Goal: Find specific page/section: Find specific page/section

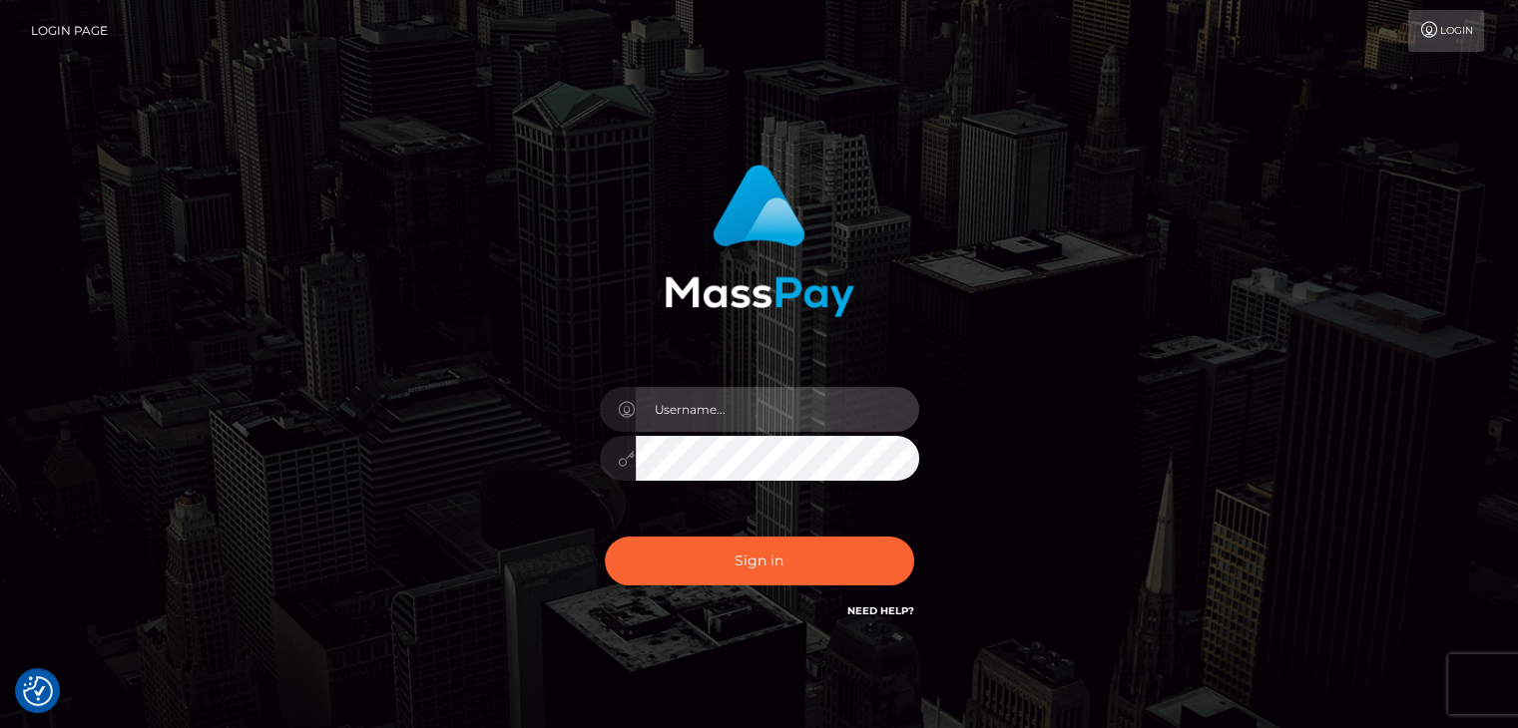
click at [837, 413] on input "text" at bounding box center [777, 409] width 283 height 45
type input "Edward"
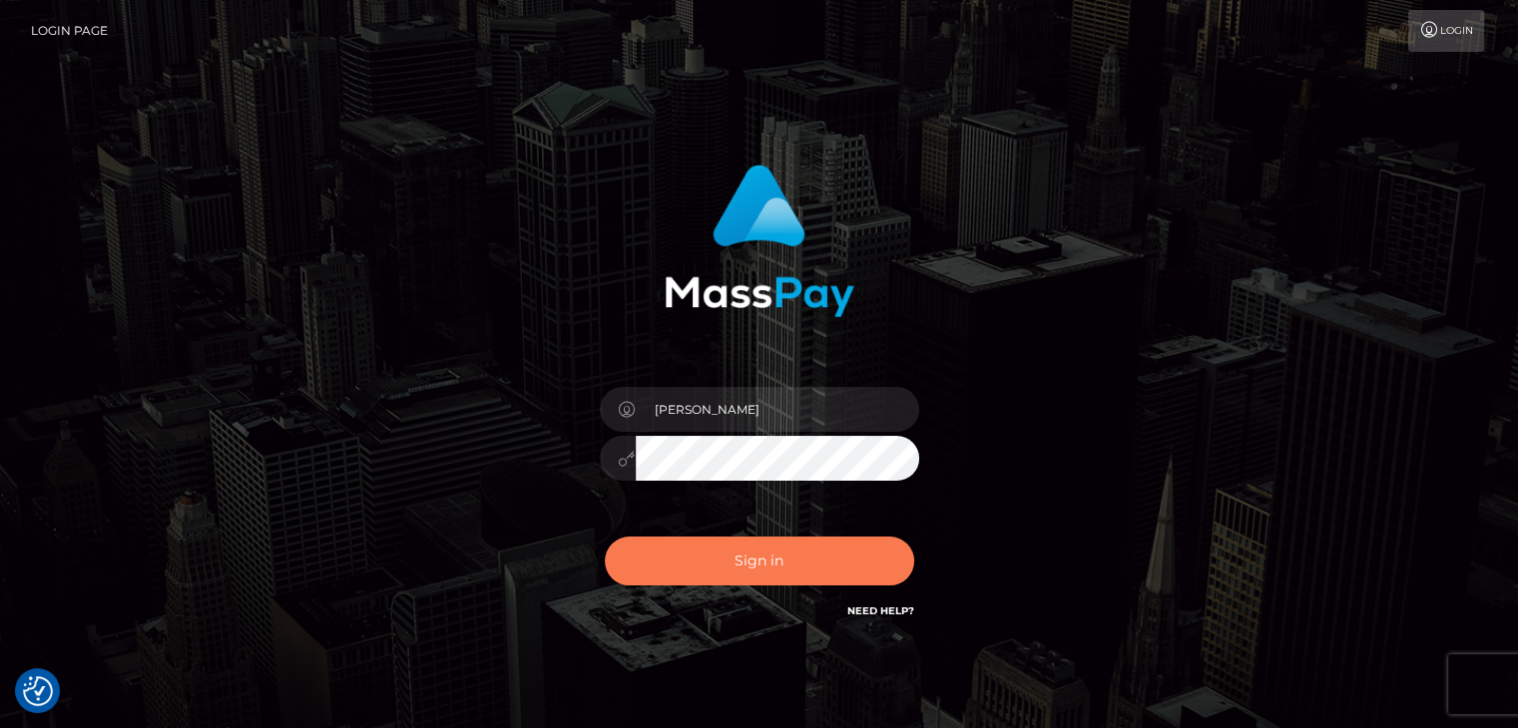
click at [827, 571] on button "Sign in" at bounding box center [759, 561] width 309 height 49
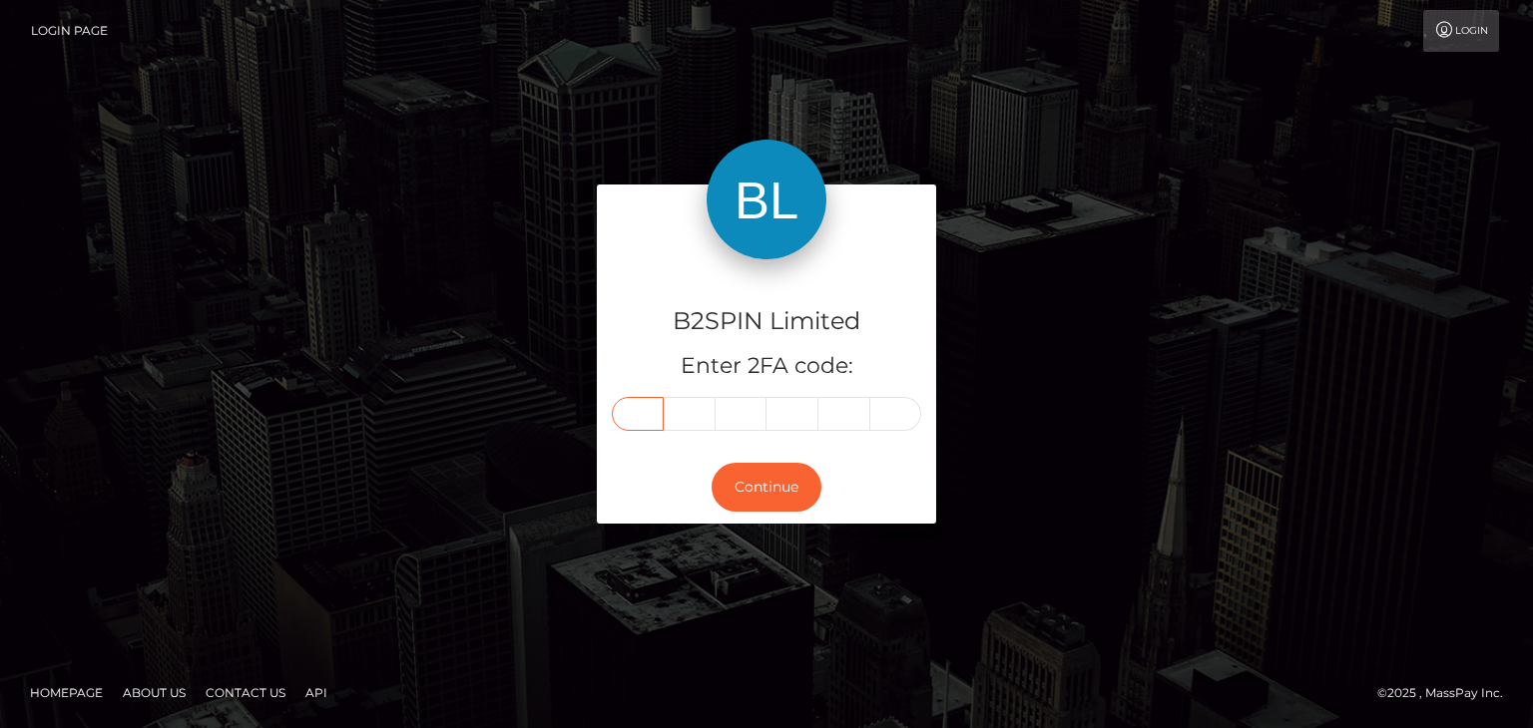
click at [643, 428] on input "text" at bounding box center [638, 414] width 52 height 34
paste input "5"
type input "5"
type input "7"
type input "3"
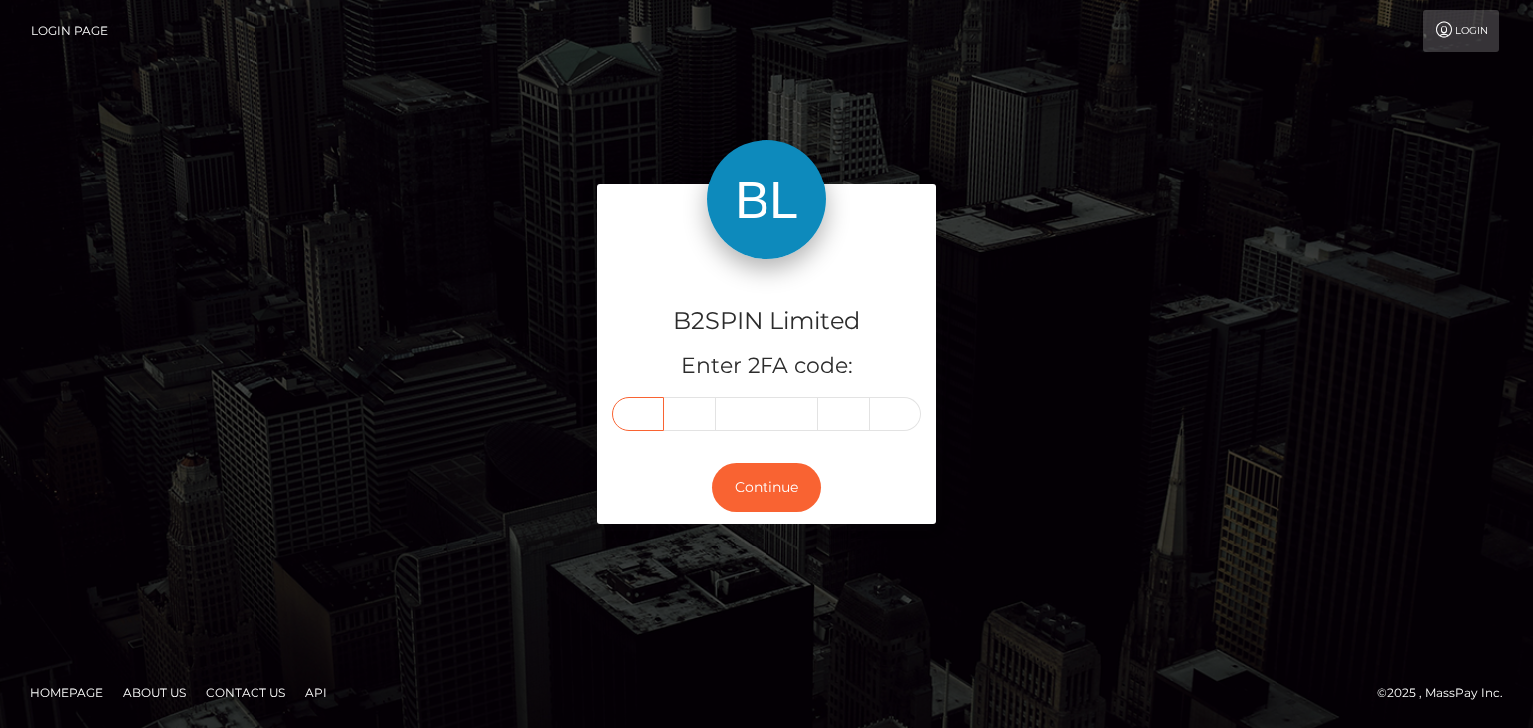
type input "4"
type input "8"
click at [769, 480] on button "Continue" at bounding box center [766, 487] width 110 height 49
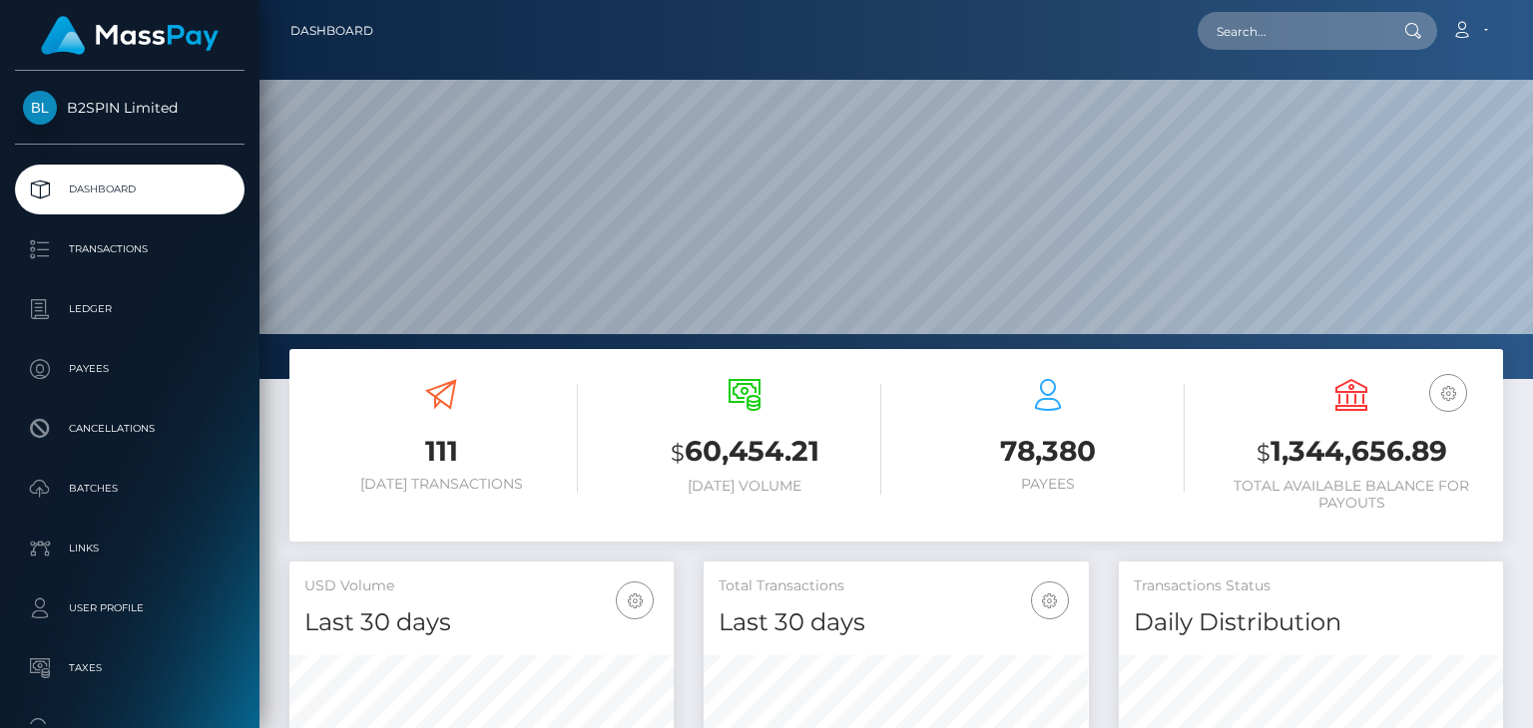
scroll to position [353, 383]
click at [1293, 20] on input "text" at bounding box center [1291, 31] width 188 height 38
paste input "48d8bab7-0bca-44c6-8a4f-830beb84283d"
click at [1270, 45] on input "48d8bab7-0bca-44c6-8a4f-830beb84283d" at bounding box center [1291, 31] width 188 height 38
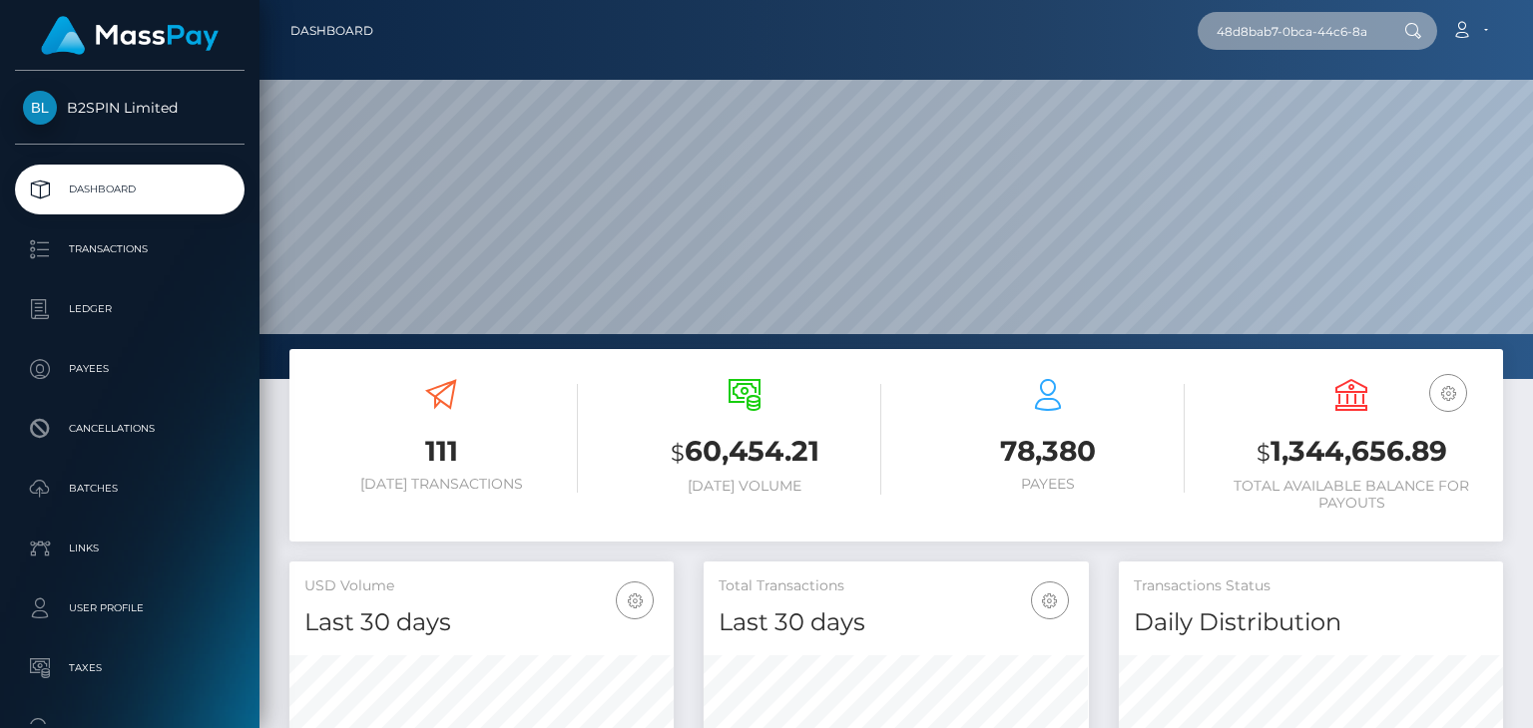
click at [1270, 45] on input "48d8bab7-0bca-44c6-8a4f-830beb84283d" at bounding box center [1291, 31] width 188 height 38
paste input "75da3dab-ab61-4242-a57e-09b09f60e64a"
click at [1256, 29] on input "75da3dab-ab61-4242-a57e-09b09f60e64a" at bounding box center [1291, 31] width 188 height 38
paste input "1841212435"
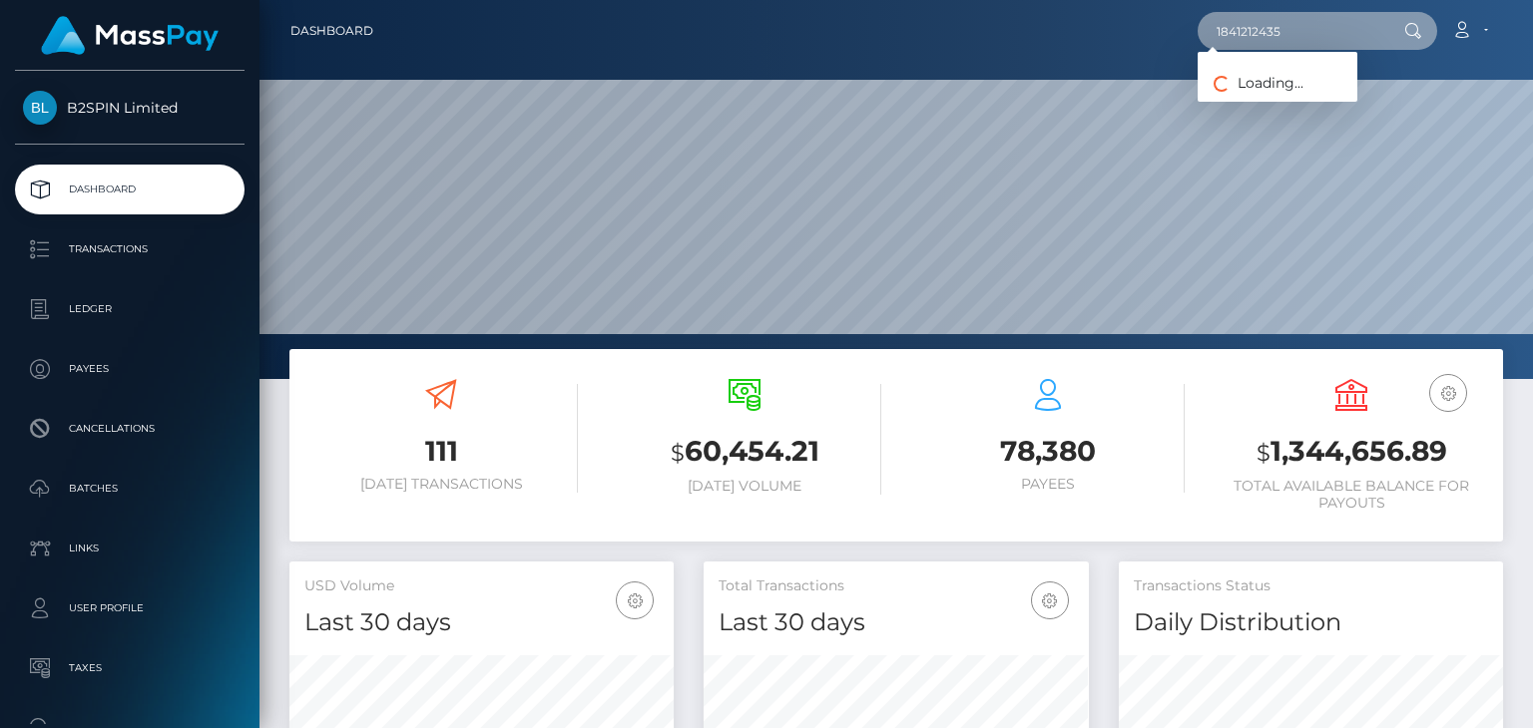
type input "1841212435"
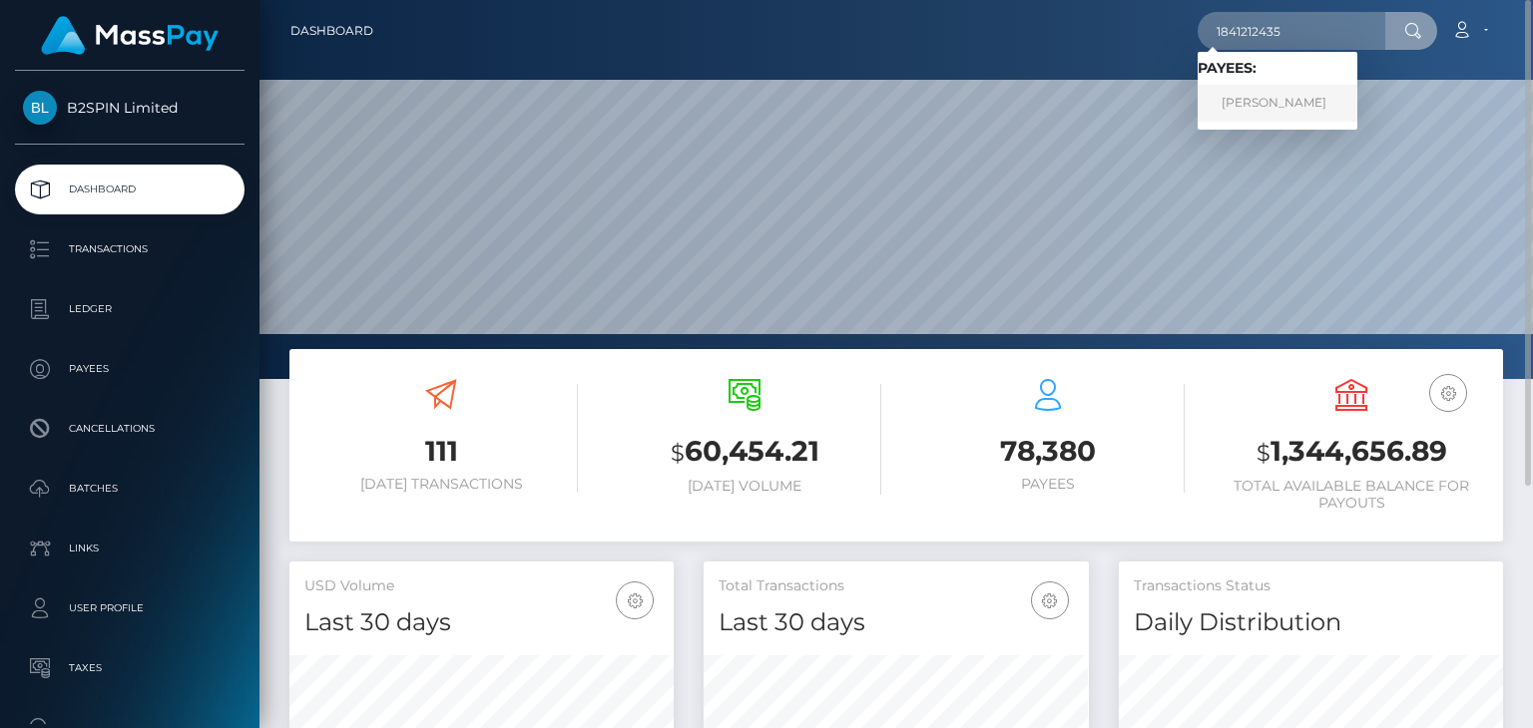
click at [1333, 110] on link "ANTHONY MANUEL CASTRO" at bounding box center [1277, 103] width 160 height 37
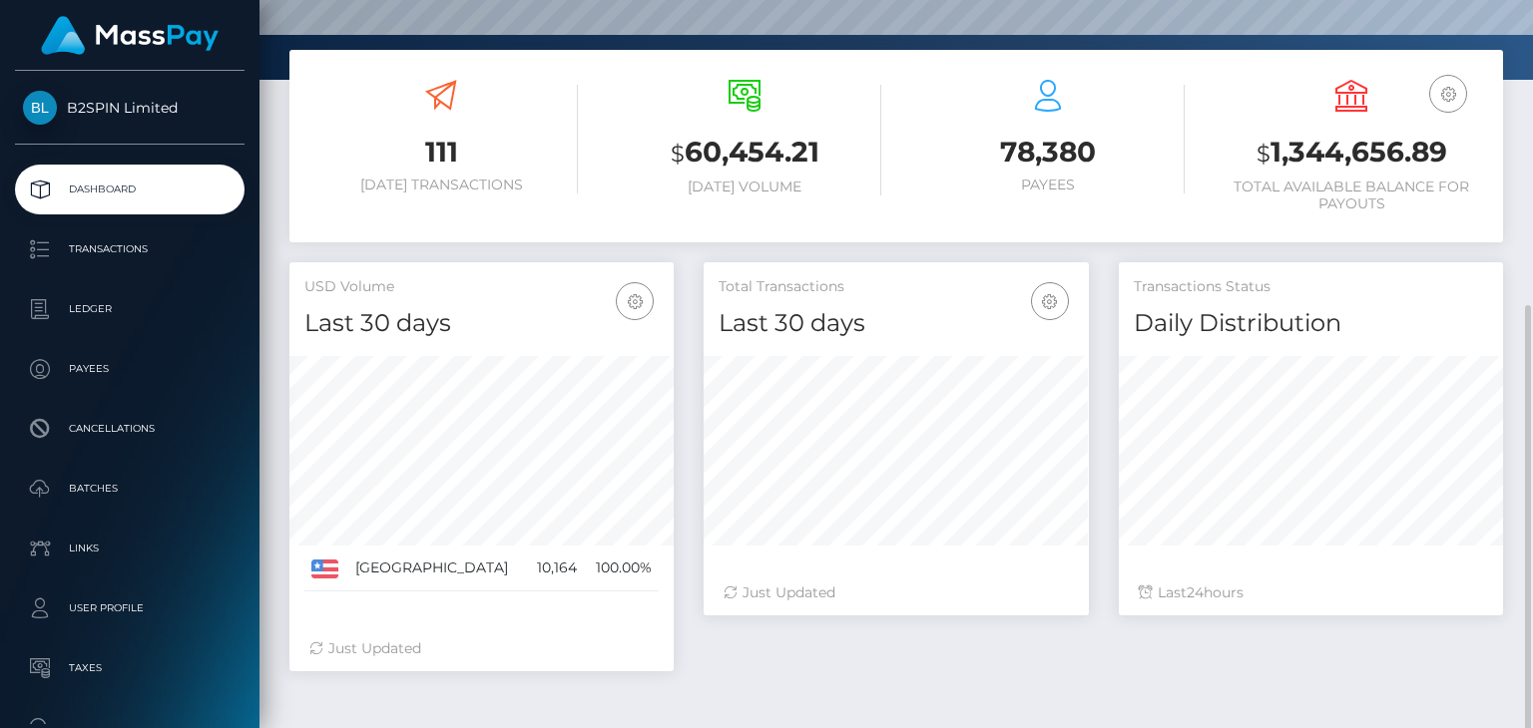
scroll to position [362, 0]
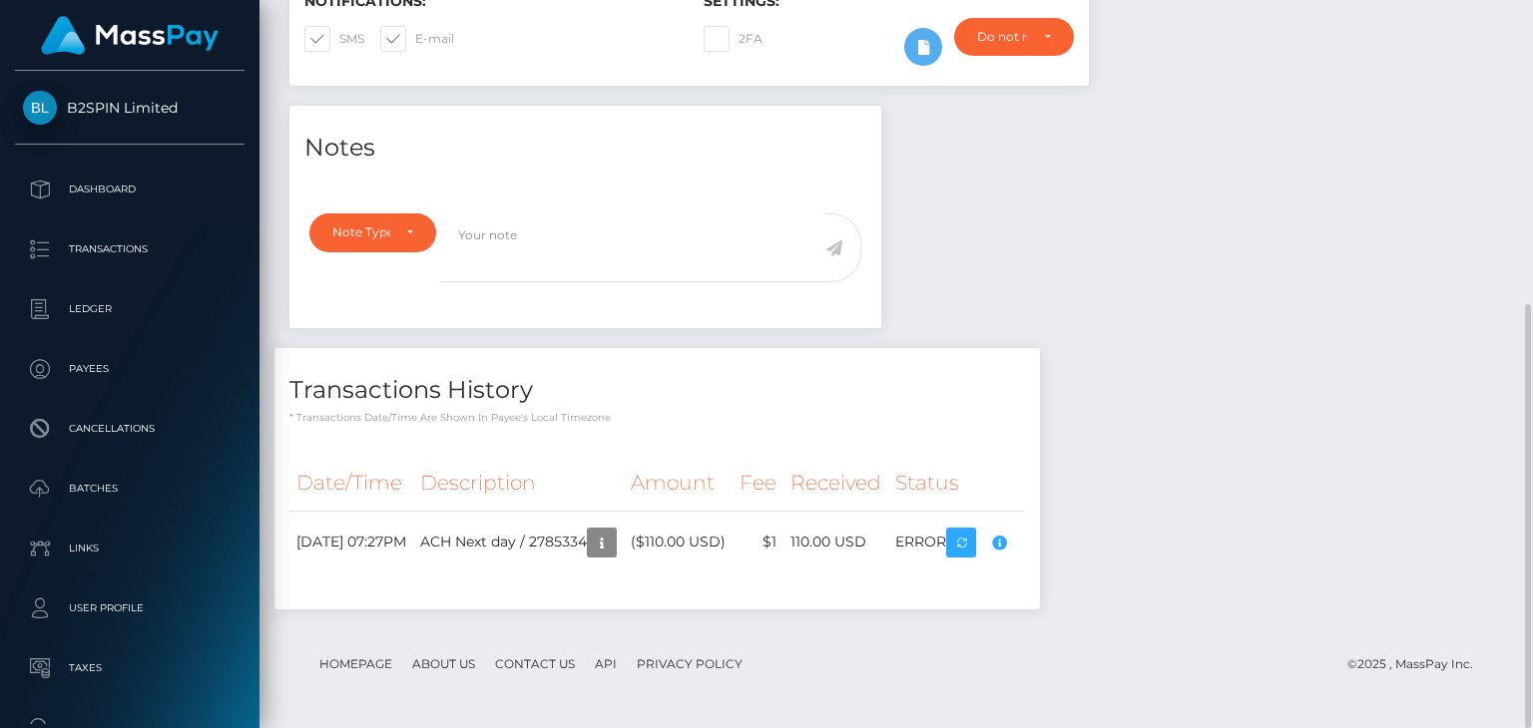
scroll to position [239, 383]
